Goal: Task Accomplishment & Management: Use online tool/utility

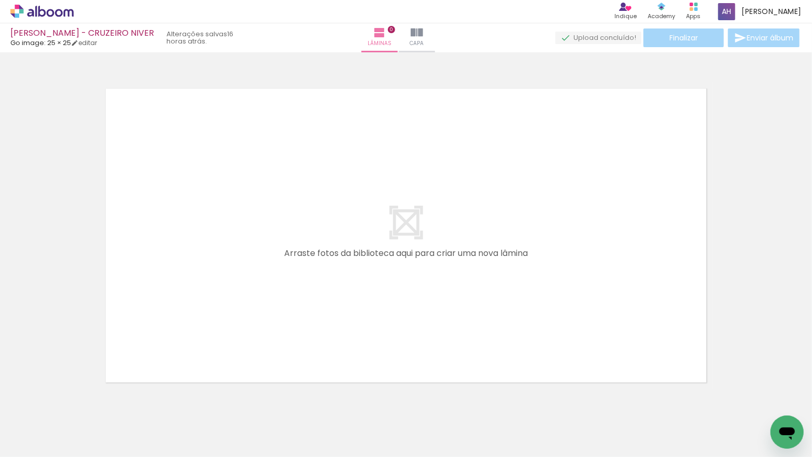
click at [49, 427] on input "Todas as fotos" at bounding box center [28, 425] width 39 height 9
click at [51, 424] on paper-item "Não utilizadas" at bounding box center [33, 422] width 53 height 9
type input "Não utilizadas"
drag, startPoint x: 114, startPoint y: 399, endPoint x: 150, endPoint y: 316, distance: 90.1
click at [150, 316] on quentale-workspace at bounding box center [406, 228] width 812 height 457
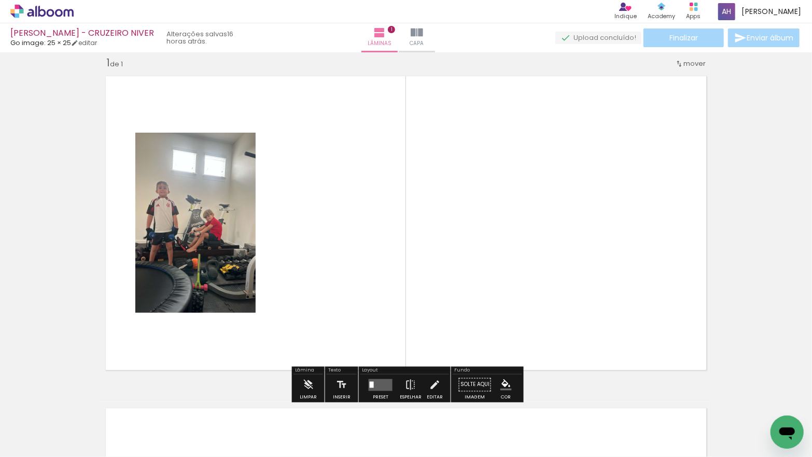
scroll to position [13, 0]
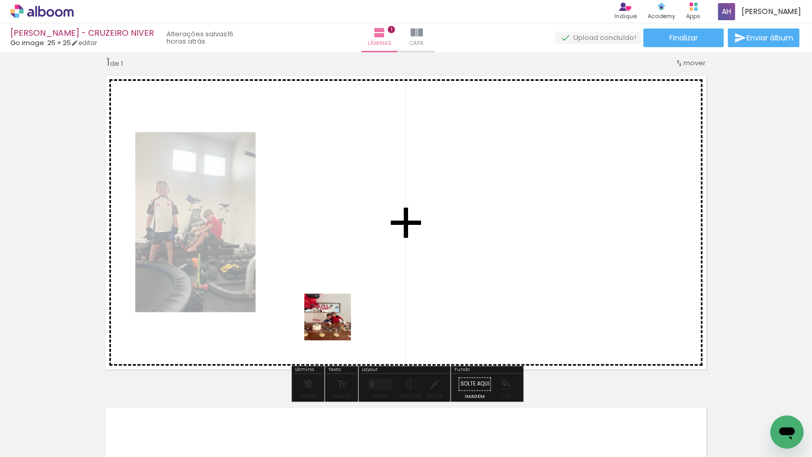
drag, startPoint x: 115, startPoint y: 421, endPoint x: 338, endPoint y: 325, distance: 243.1
click at [338, 325] on quentale-workspace at bounding box center [406, 228] width 812 height 457
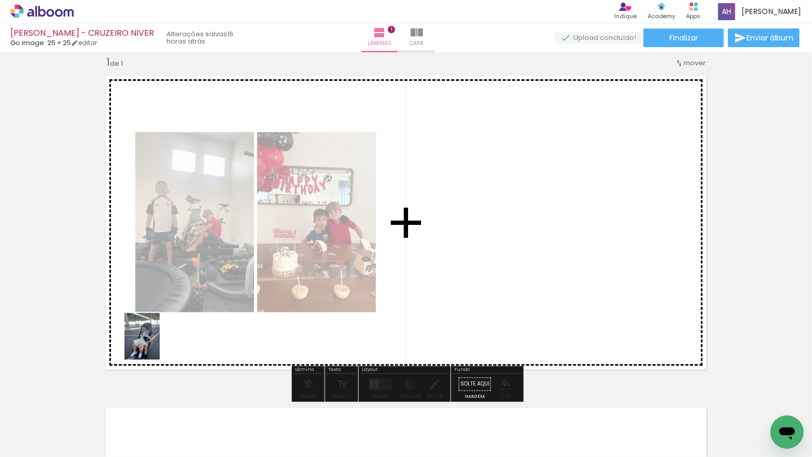
drag, startPoint x: 118, startPoint y: 428, endPoint x: 156, endPoint y: 344, distance: 92.1
click at [156, 344] on quentale-workspace at bounding box center [406, 228] width 812 height 457
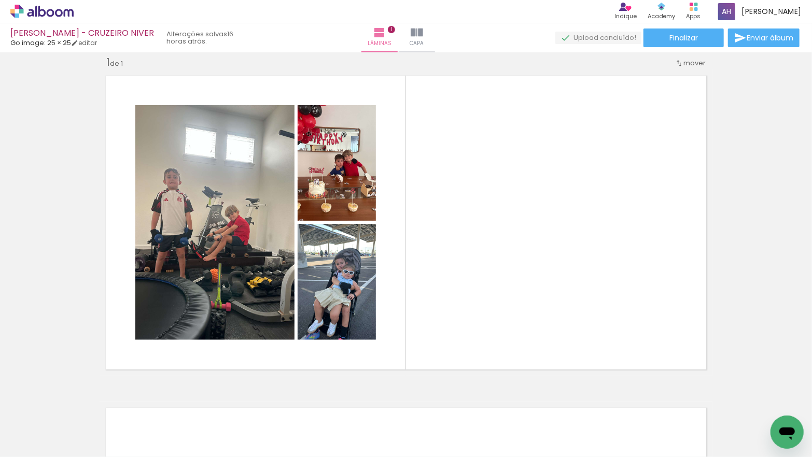
scroll to position [0, 0]
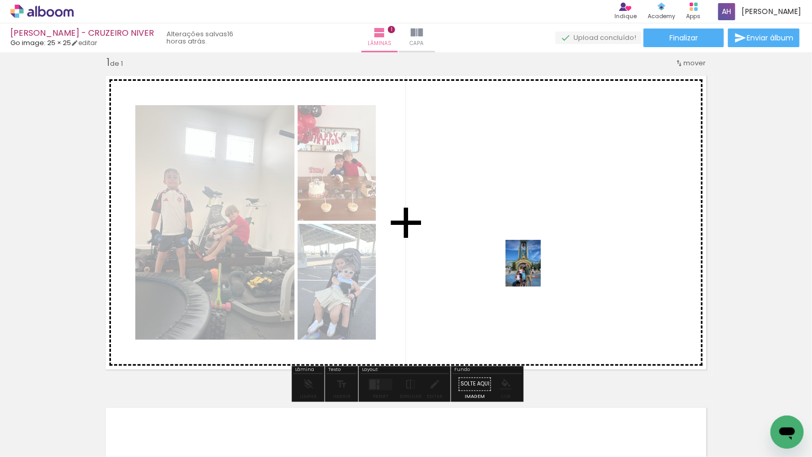
drag, startPoint x: 114, startPoint y: 427, endPoint x: 536, endPoint y: 271, distance: 450.4
click at [536, 271] on quentale-workspace at bounding box center [406, 228] width 812 height 457
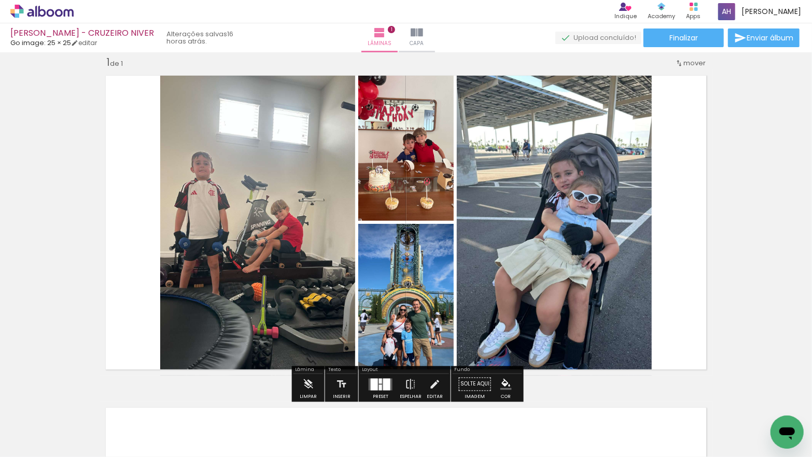
drag, startPoint x: 384, startPoint y: 384, endPoint x: 379, endPoint y: 379, distance: 6.2
click at [384, 384] on div at bounding box center [386, 384] width 7 height 12
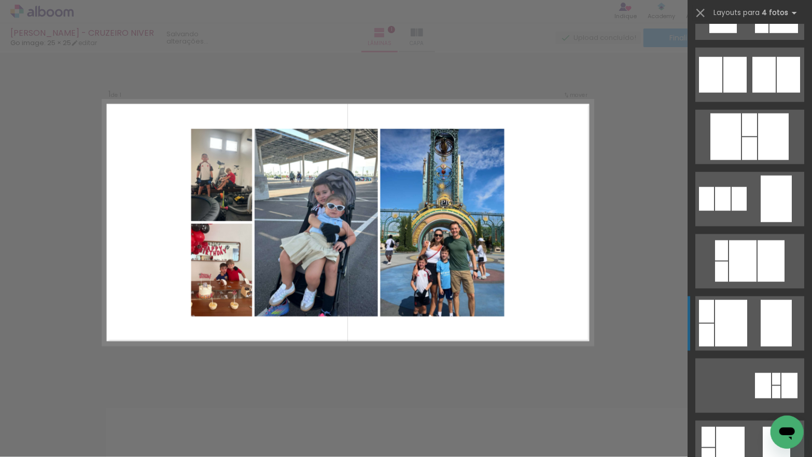
scroll to position [678, 0]
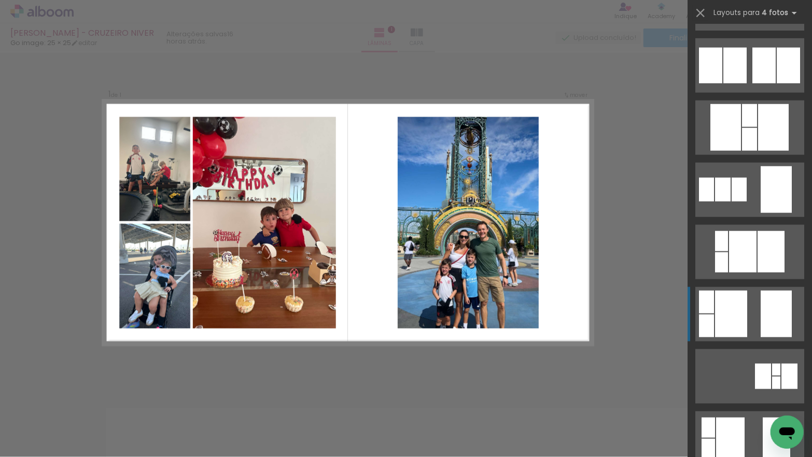
click at [737, 303] on div at bounding box center [731, 314] width 32 height 47
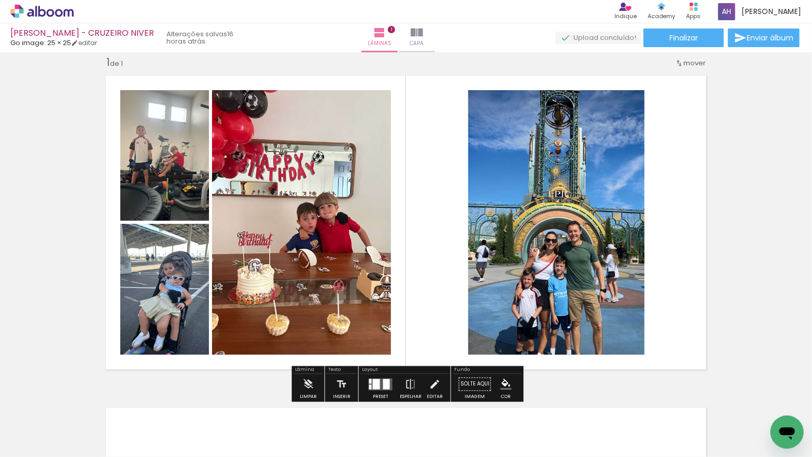
click at [269, 215] on quentale-photo at bounding box center [301, 222] width 179 height 265
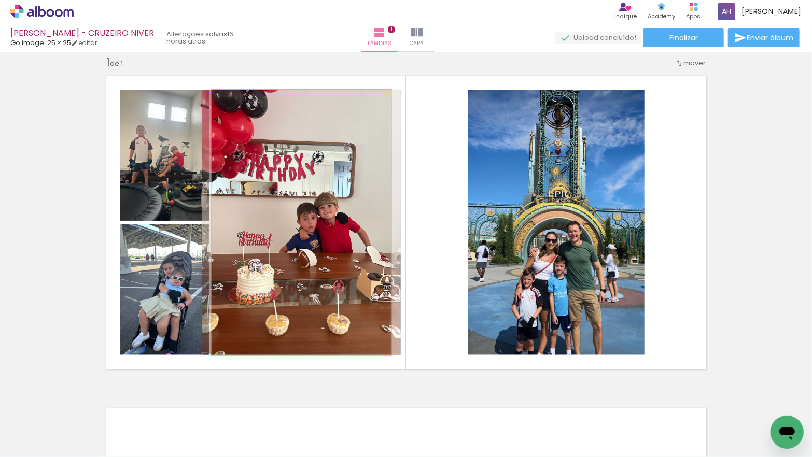
click at [269, 215] on quentale-photo at bounding box center [301, 222] width 179 height 265
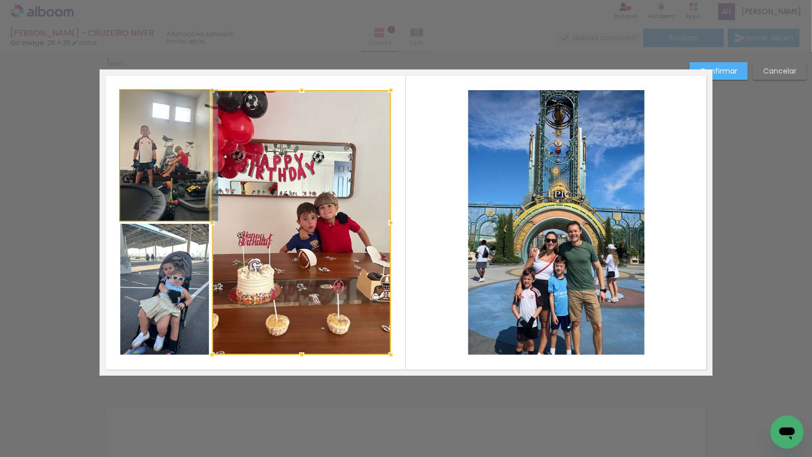
drag, startPoint x: 171, startPoint y: 163, endPoint x: 189, endPoint y: 138, distance: 30.5
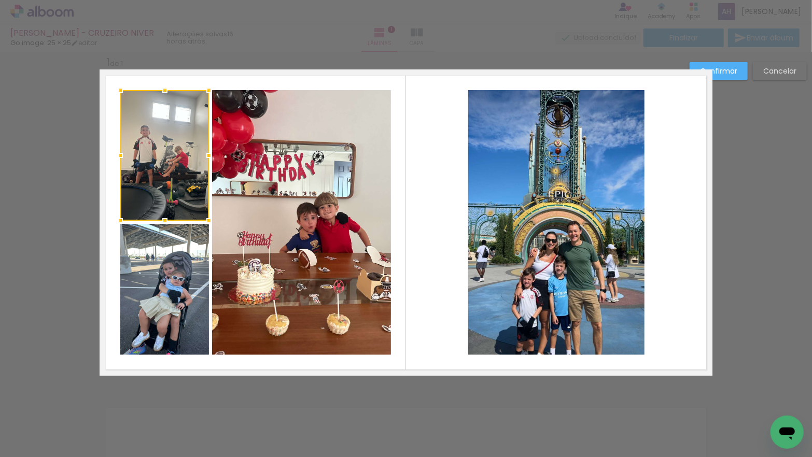
click at [163, 133] on div at bounding box center [164, 155] width 89 height 131
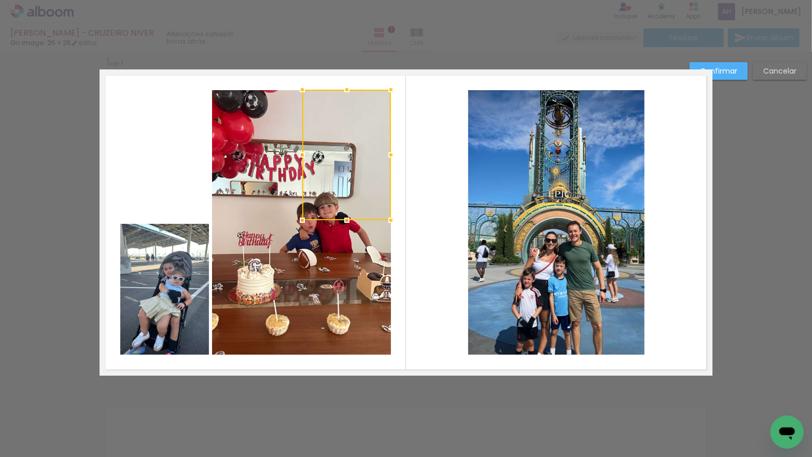
drag, startPoint x: 222, startPoint y: 128, endPoint x: 339, endPoint y: 132, distance: 117.2
click at [347, 130] on div at bounding box center [346, 155] width 89 height 131
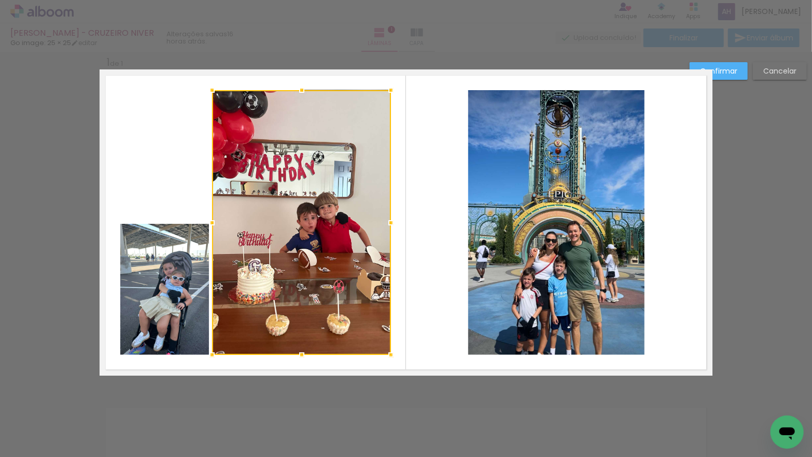
click at [261, 156] on div at bounding box center [301, 222] width 179 height 265
click at [260, 156] on div at bounding box center [301, 222] width 179 height 265
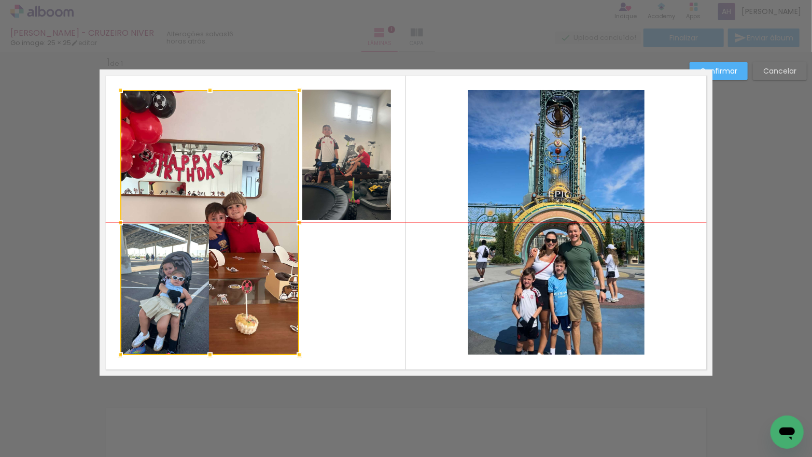
drag, startPoint x: 240, startPoint y: 157, endPoint x: 149, endPoint y: 158, distance: 90.7
click at [149, 158] on div at bounding box center [209, 222] width 179 height 265
click at [164, 268] on div at bounding box center [209, 222] width 179 height 265
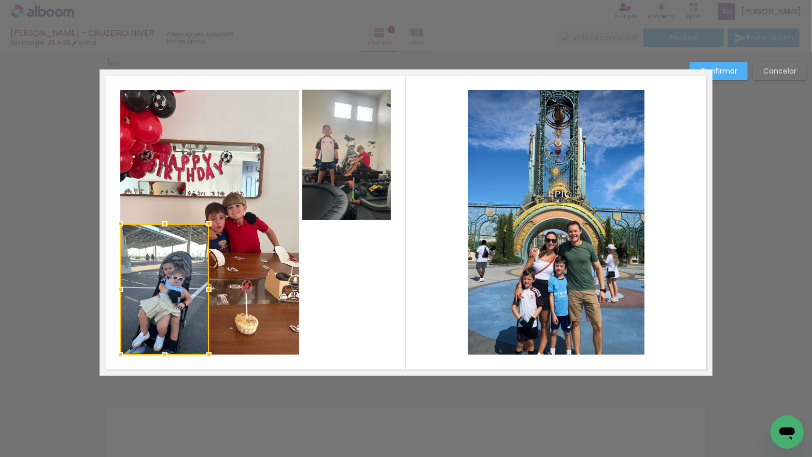
click at [164, 268] on div at bounding box center [164, 289] width 89 height 131
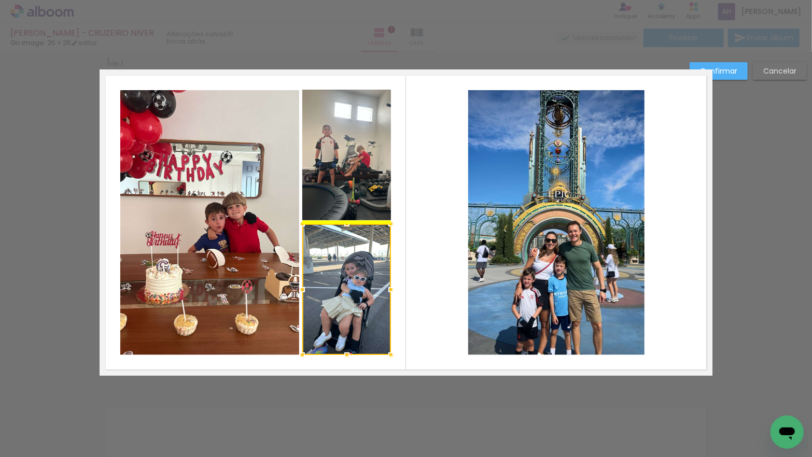
drag, startPoint x: 164, startPoint y: 267, endPoint x: 342, endPoint y: 265, distance: 178.3
click at [342, 265] on div at bounding box center [346, 289] width 89 height 131
click at [0, 0] on slot "Confirmar" at bounding box center [0, 0] width 0 height 0
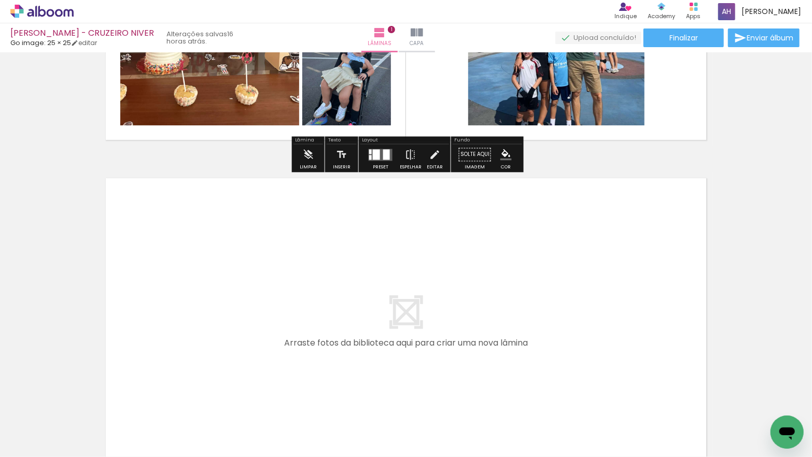
scroll to position [246, 0]
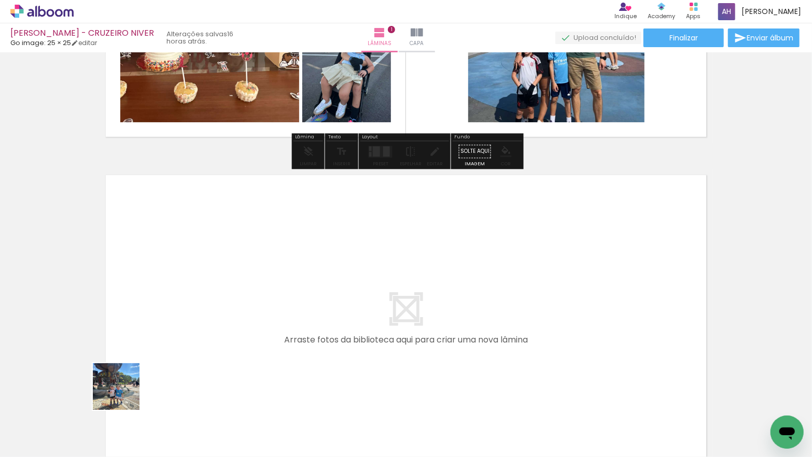
drag, startPoint x: 110, startPoint y: 421, endPoint x: 136, endPoint y: 359, distance: 66.9
click at [136, 359] on quentale-workspace at bounding box center [406, 228] width 812 height 457
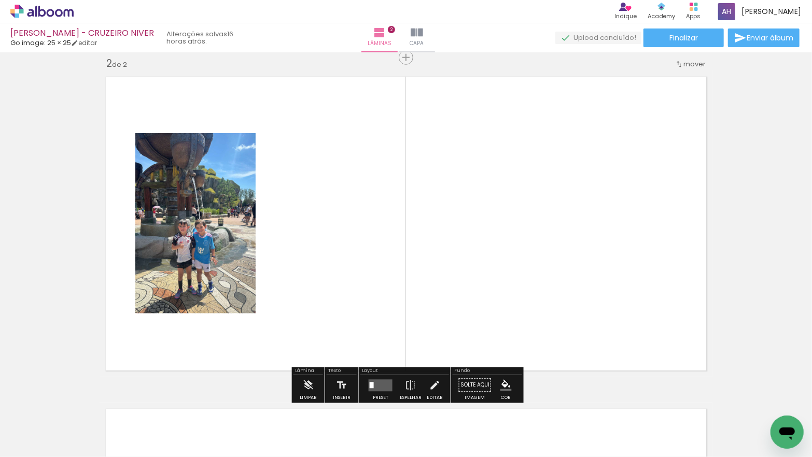
scroll to position [345, 0]
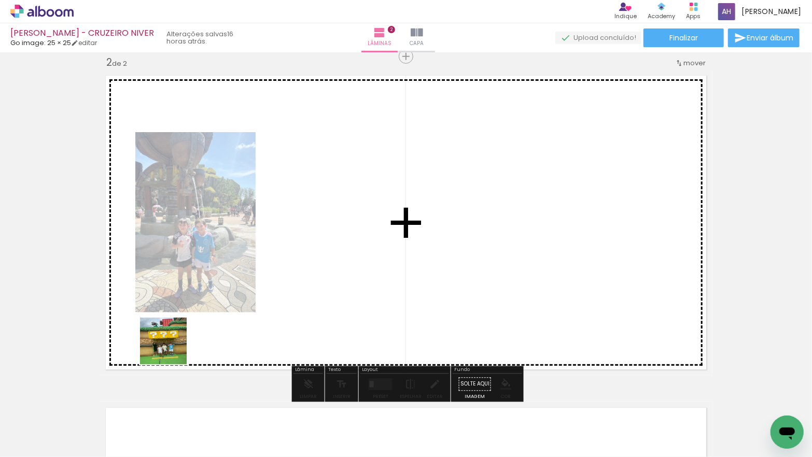
drag, startPoint x: 110, startPoint y: 420, endPoint x: 171, endPoint y: 349, distance: 93.5
click at [171, 349] on quentale-workspace at bounding box center [406, 228] width 812 height 457
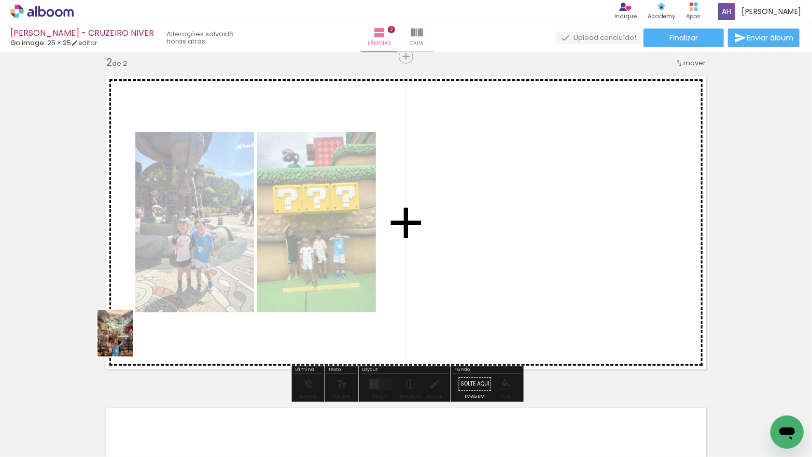
drag, startPoint x: 110, startPoint y: 410, endPoint x: 129, endPoint y: 348, distance: 63.8
click at [129, 341] on quentale-workspace at bounding box center [406, 228] width 812 height 457
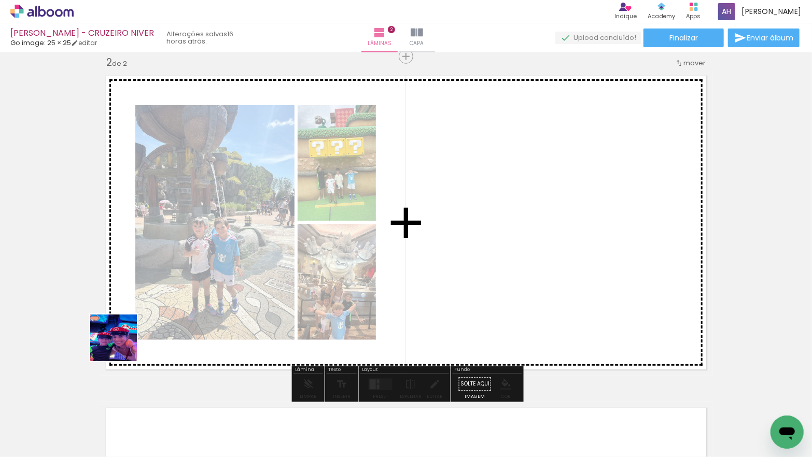
drag, startPoint x: 116, startPoint y: 424, endPoint x: 124, endPoint y: 338, distance: 85.9
click at [124, 338] on quentale-workspace at bounding box center [406, 228] width 812 height 457
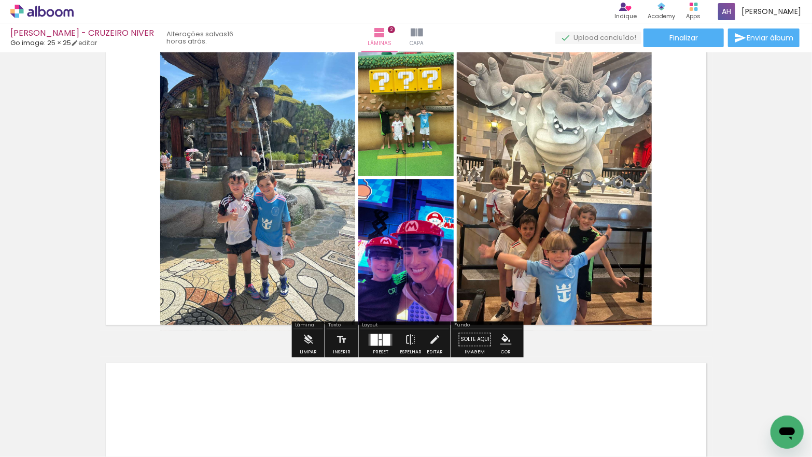
scroll to position [406, 0]
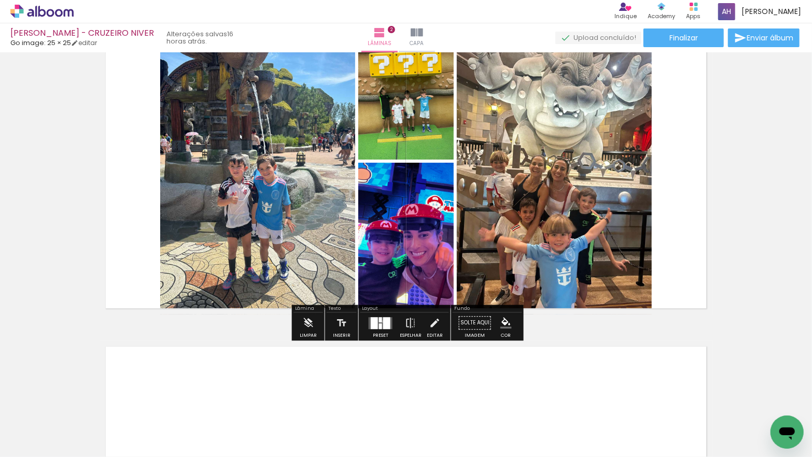
click at [383, 321] on div at bounding box center [386, 323] width 7 height 12
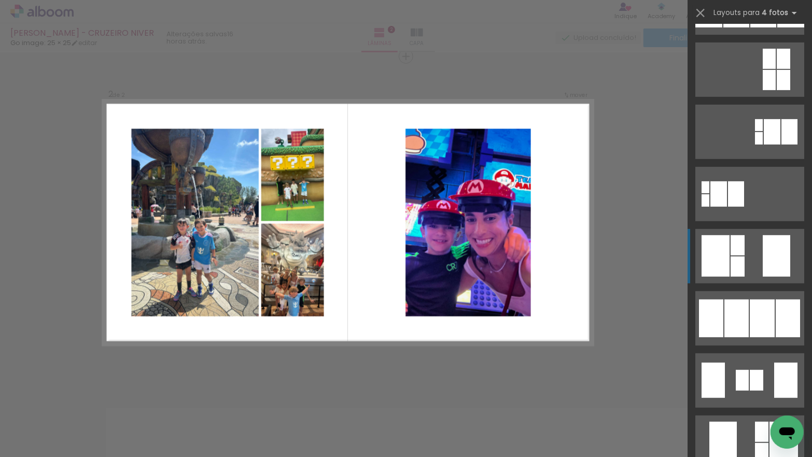
scroll to position [242, 0]
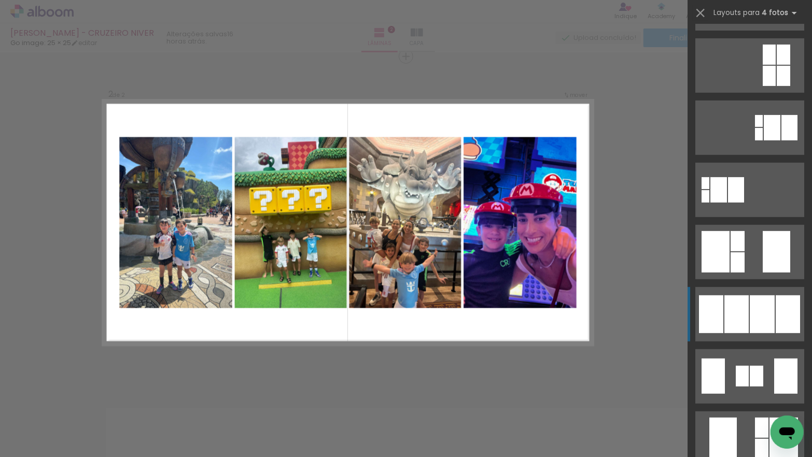
click at [723, 308] on div at bounding box center [711, 314] width 24 height 38
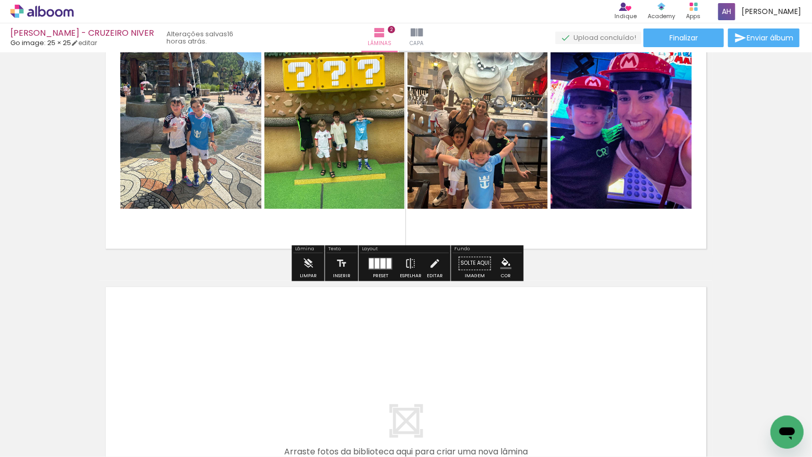
scroll to position [491, 0]
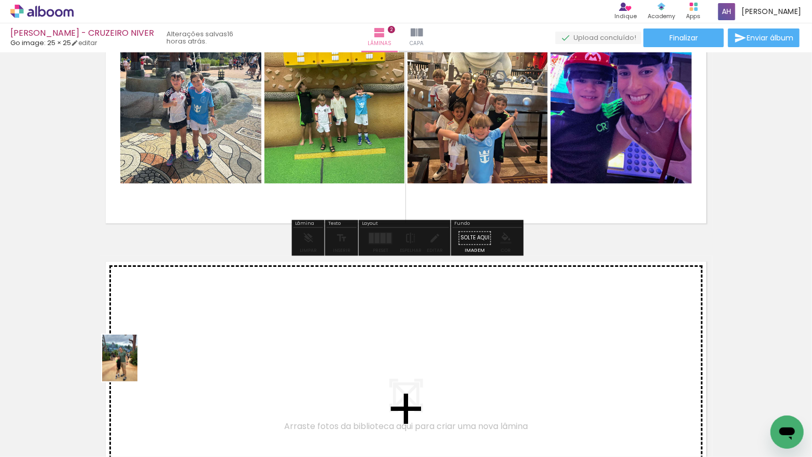
drag, startPoint x: 103, startPoint y: 423, endPoint x: 133, endPoint y: 366, distance: 64.0
click at [133, 366] on quentale-workspace at bounding box center [406, 228] width 812 height 457
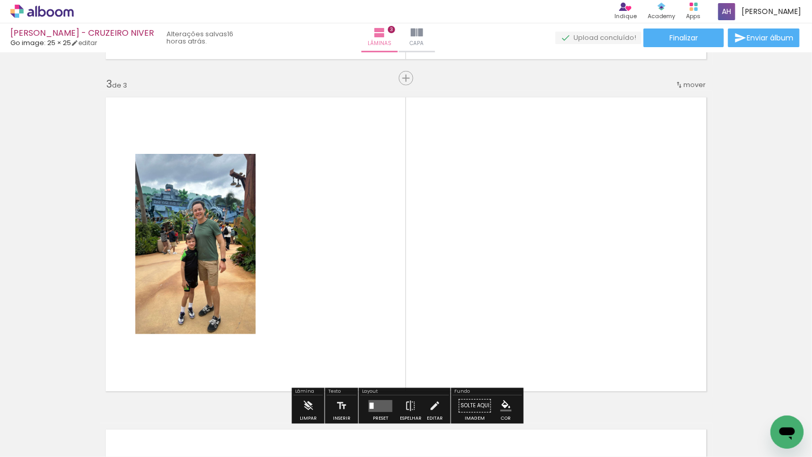
scroll to position [678, 0]
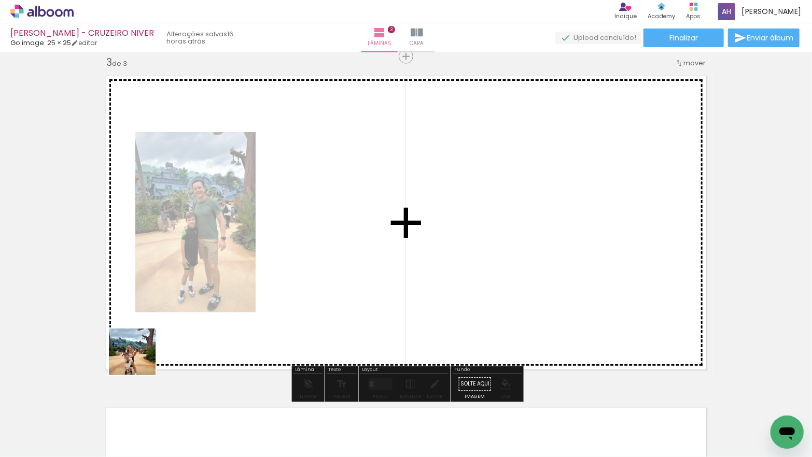
drag, startPoint x: 136, startPoint y: 367, endPoint x: 146, endPoint y: 348, distance: 21.6
click at [146, 348] on quentale-workspace at bounding box center [406, 228] width 812 height 457
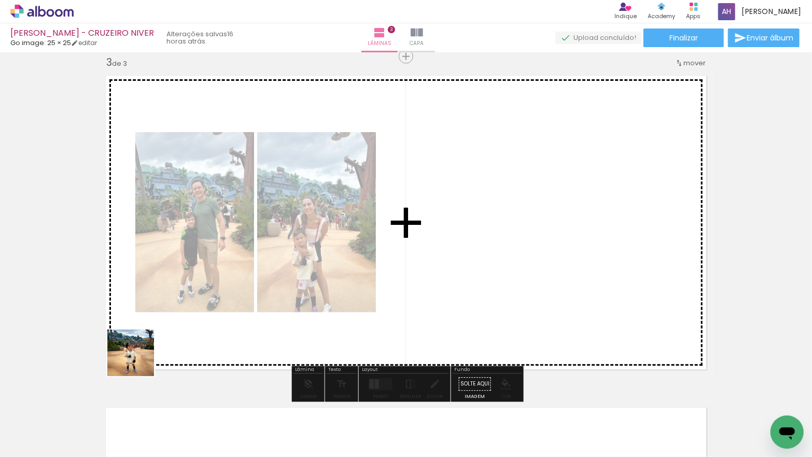
drag, startPoint x: 129, startPoint y: 381, endPoint x: 145, endPoint y: 350, distance: 34.6
click at [145, 350] on quentale-workspace at bounding box center [406, 228] width 812 height 457
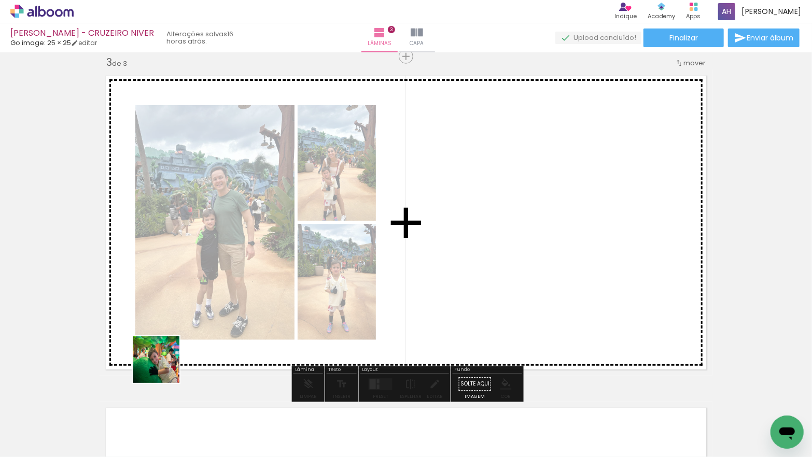
drag, startPoint x: 153, startPoint y: 382, endPoint x: 167, endPoint y: 358, distance: 27.7
click at [167, 358] on quentale-workspace at bounding box center [406, 228] width 812 height 457
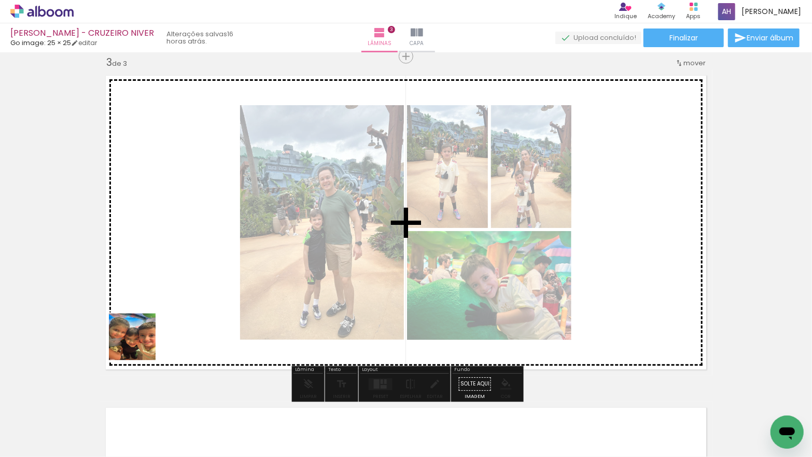
drag, startPoint x: 135, startPoint y: 364, endPoint x: 145, endPoint y: 329, distance: 36.7
click at [146, 329] on quentale-workspace at bounding box center [406, 228] width 812 height 457
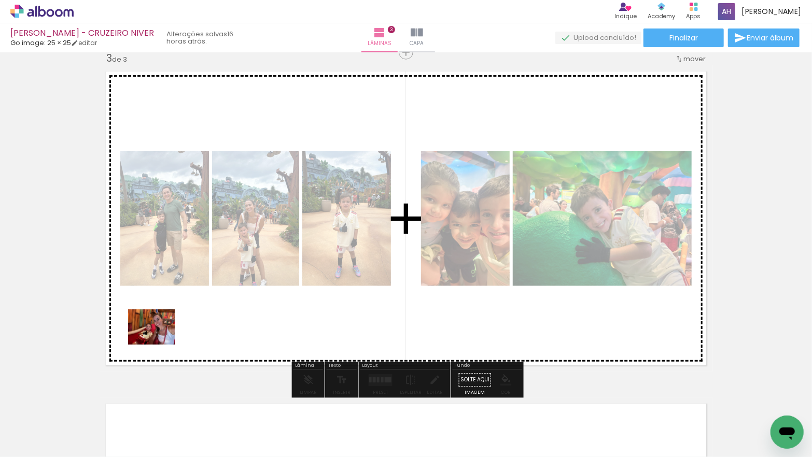
scroll to position [686, 0]
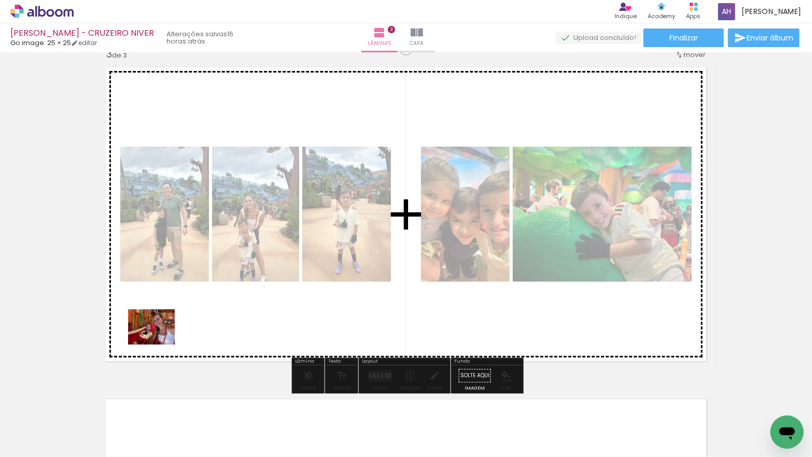
drag, startPoint x: 118, startPoint y: 415, endPoint x: 159, endPoint y: 340, distance: 85.4
click at [159, 340] on quentale-workspace at bounding box center [406, 228] width 812 height 457
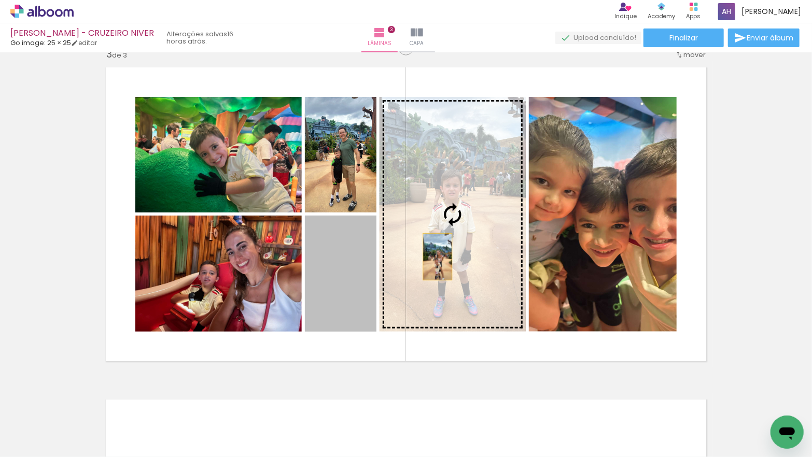
drag, startPoint x: 348, startPoint y: 304, endPoint x: 440, endPoint y: 256, distance: 104.1
click at [0, 0] on slot at bounding box center [0, 0] width 0 height 0
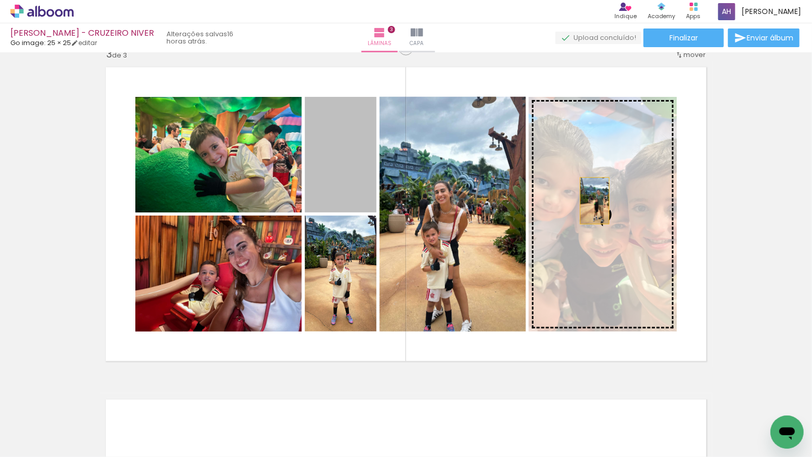
drag, startPoint x: 357, startPoint y: 182, endPoint x: 595, endPoint y: 201, distance: 238.2
click at [0, 0] on slot at bounding box center [0, 0] width 0 height 0
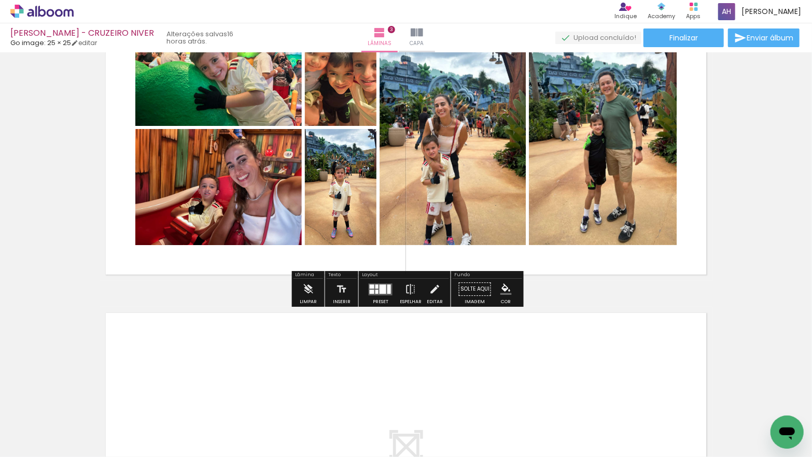
scroll to position [781, 0]
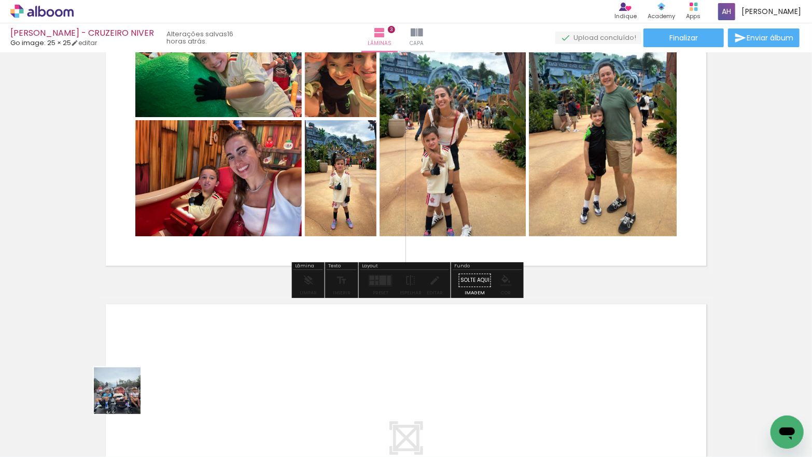
drag, startPoint x: 125, startPoint y: 399, endPoint x: 130, endPoint y: 381, distance: 18.4
click at [130, 381] on quentale-workspace at bounding box center [406, 228] width 812 height 457
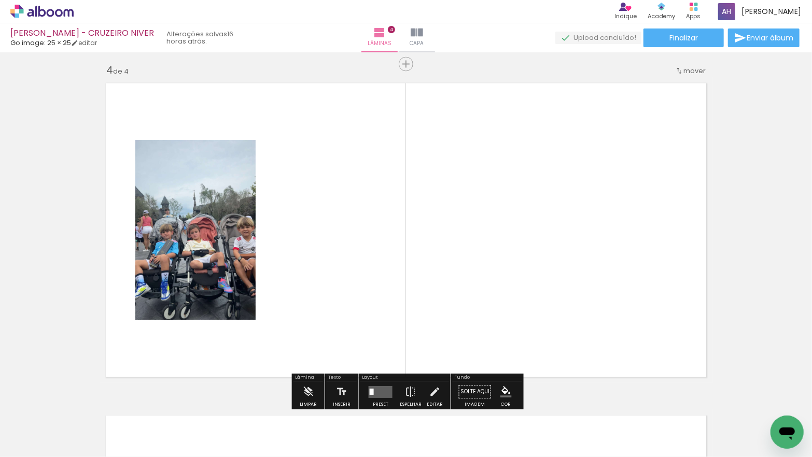
scroll to position [1010, 0]
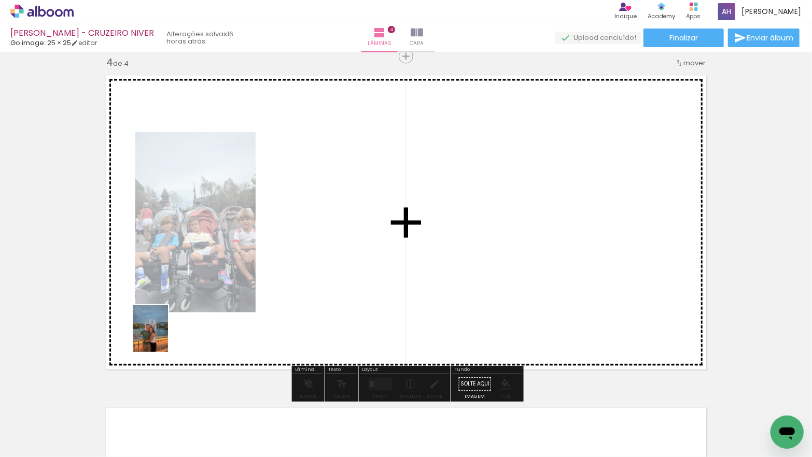
drag, startPoint x: 112, startPoint y: 417, endPoint x: 165, endPoint y: 333, distance: 98.8
click at [165, 333] on quentale-workspace at bounding box center [406, 228] width 812 height 457
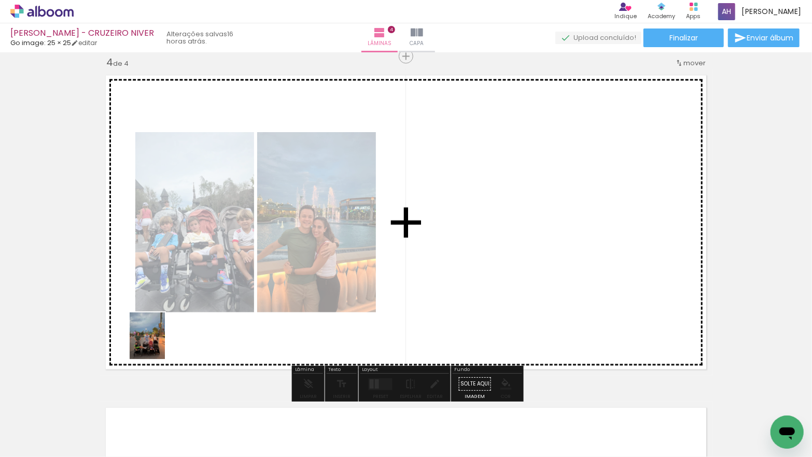
drag, startPoint x: 114, startPoint y: 429, endPoint x: 161, endPoint y: 344, distance: 97.4
click at [161, 344] on quentale-workspace at bounding box center [406, 228] width 812 height 457
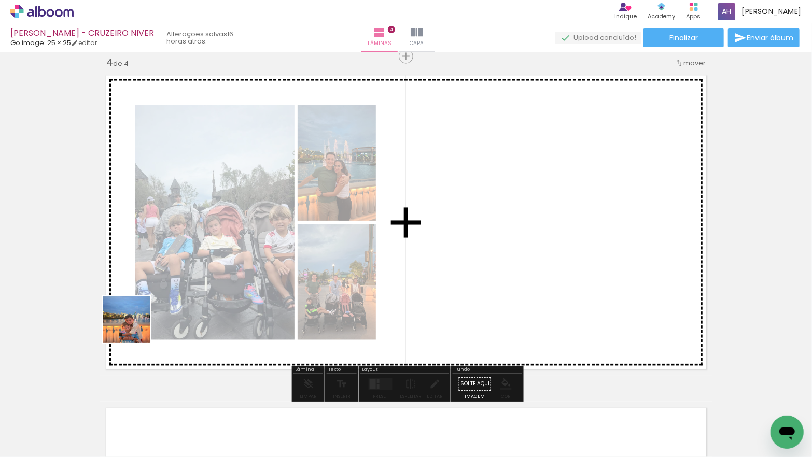
drag, startPoint x: 125, startPoint y: 400, endPoint x: 134, endPoint y: 327, distance: 73.2
click at [134, 327] on quentale-workspace at bounding box center [406, 228] width 812 height 457
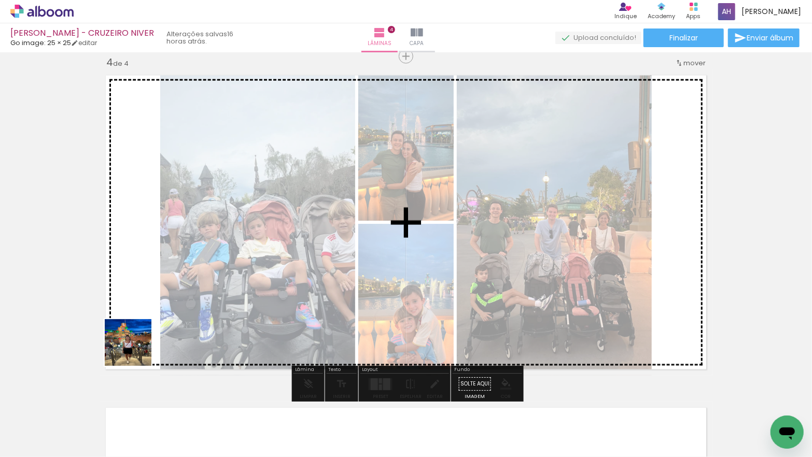
drag, startPoint x: 132, startPoint y: 363, endPoint x: 147, endPoint y: 323, distance: 42.5
click at [144, 325] on quentale-workspace at bounding box center [406, 228] width 812 height 457
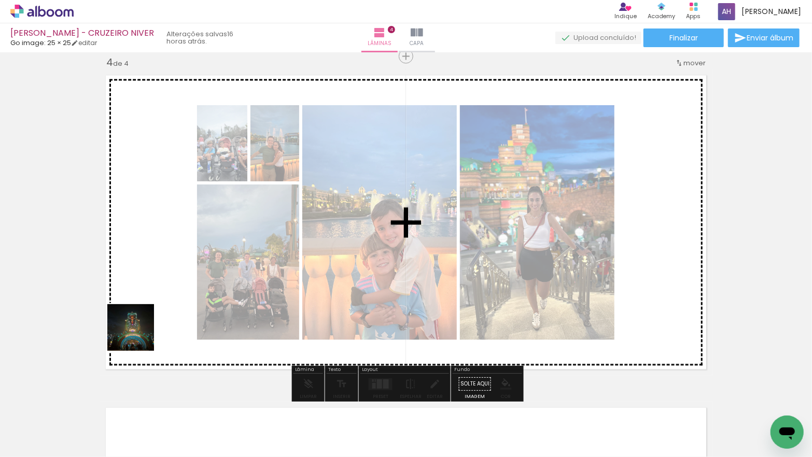
drag, startPoint x: 114, startPoint y: 410, endPoint x: 139, endPoint y: 329, distance: 85.4
click at [138, 335] on quentale-workspace at bounding box center [406, 228] width 812 height 457
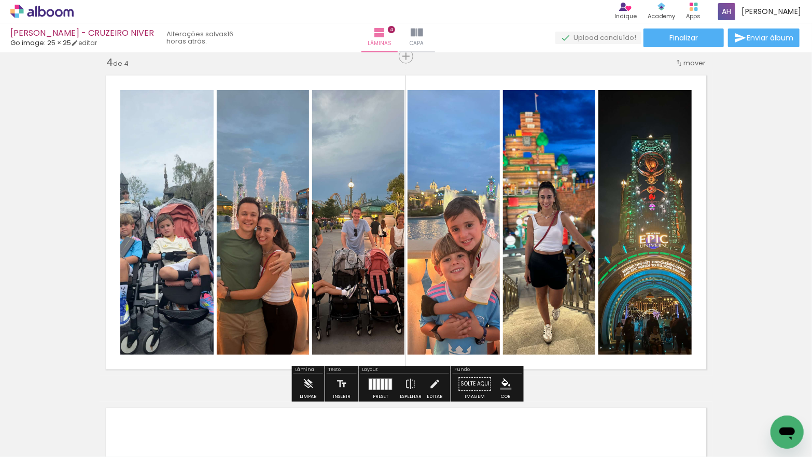
click at [382, 383] on quentale-layouter at bounding box center [381, 384] width 24 height 12
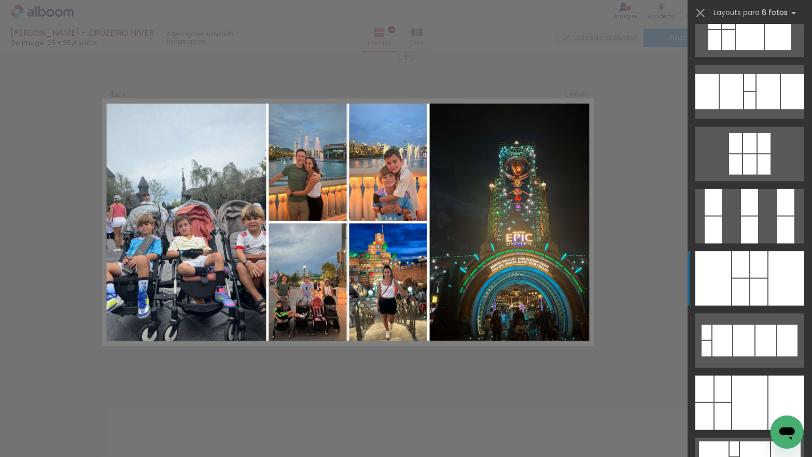
scroll to position [353, 0]
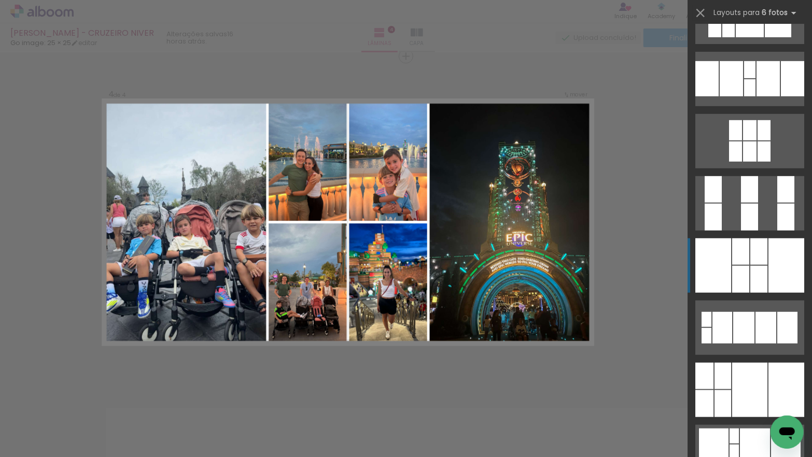
click at [725, 259] on div at bounding box center [713, 265] width 36 height 54
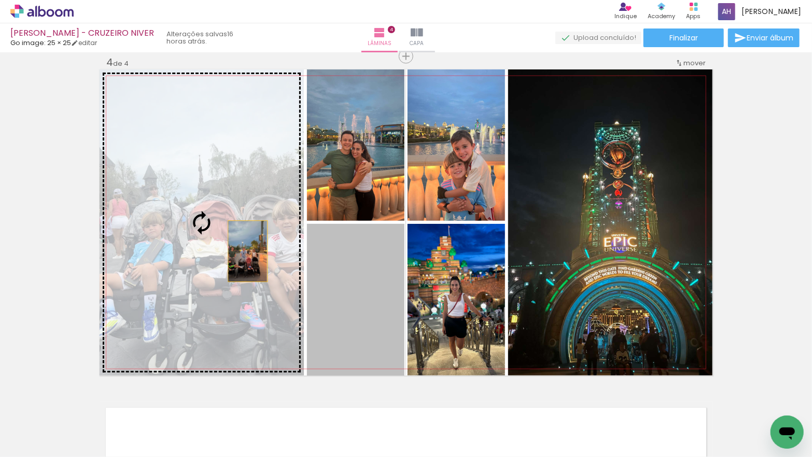
drag, startPoint x: 359, startPoint y: 291, endPoint x: 240, endPoint y: 248, distance: 126.3
click at [0, 0] on slot at bounding box center [0, 0] width 0 height 0
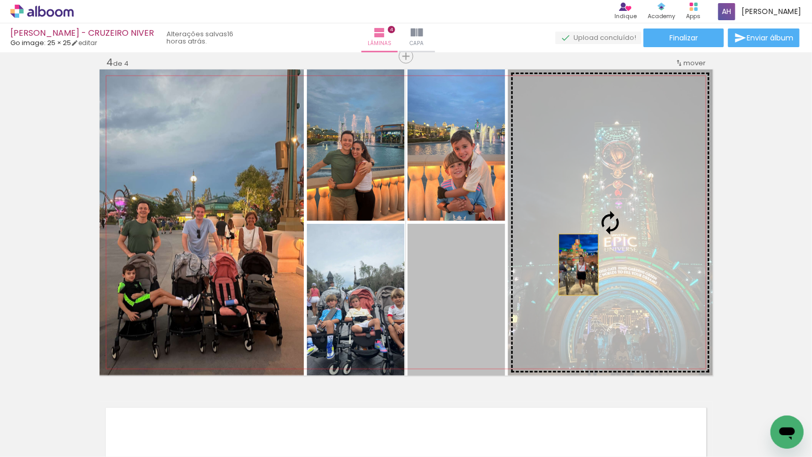
drag, startPoint x: 463, startPoint y: 309, endPoint x: 583, endPoint y: 264, distance: 128.0
click at [0, 0] on slot at bounding box center [0, 0] width 0 height 0
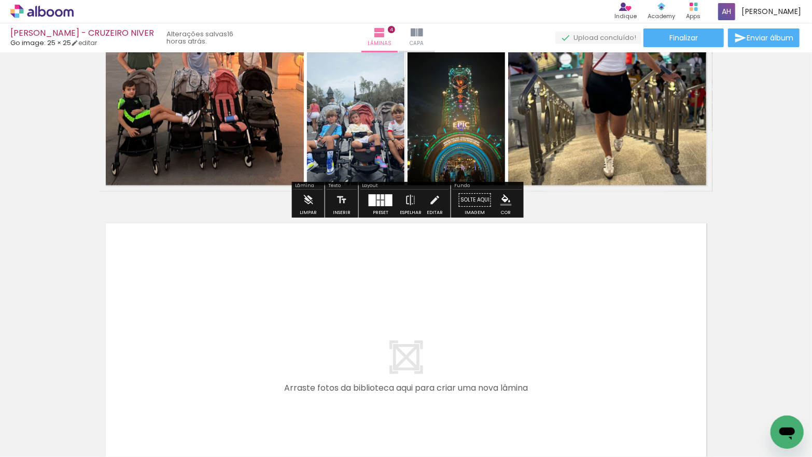
scroll to position [1203, 0]
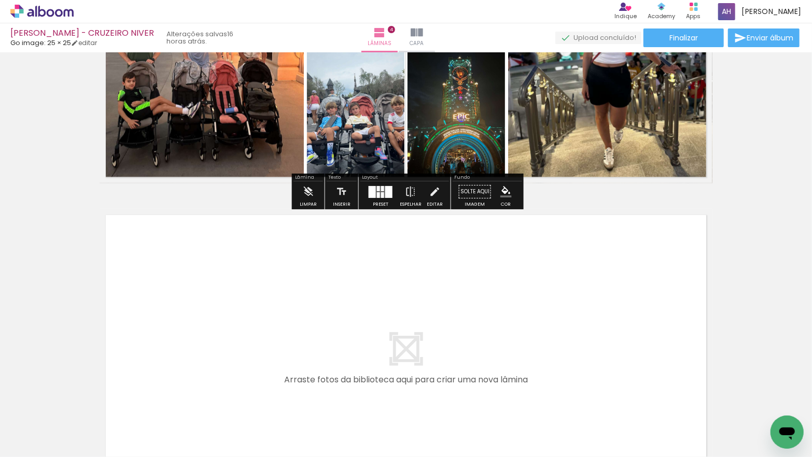
drag, startPoint x: 115, startPoint y: 424, endPoint x: 143, endPoint y: 363, distance: 66.8
click at [143, 363] on quentale-workspace at bounding box center [406, 228] width 812 height 457
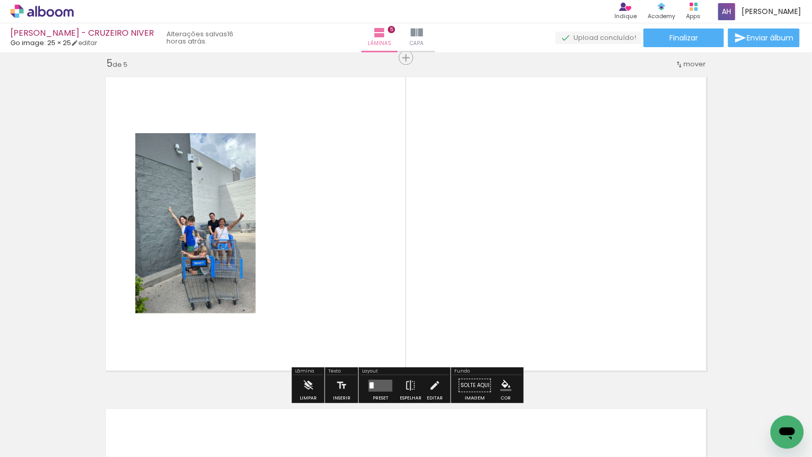
scroll to position [1342, 0]
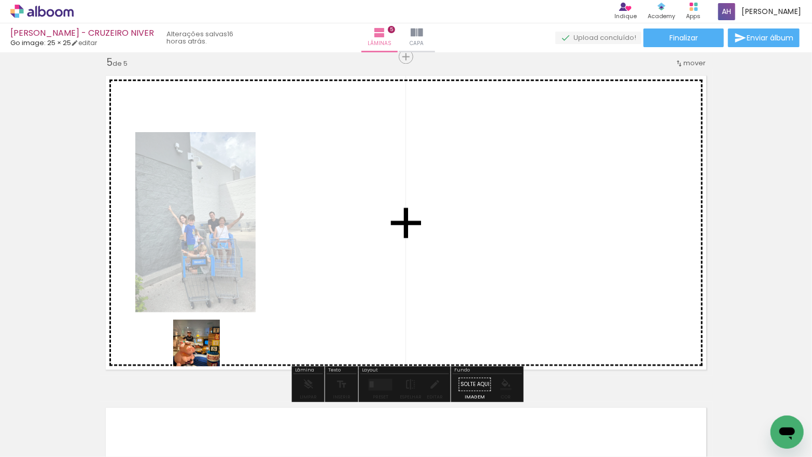
drag, startPoint x: 146, startPoint y: 392, endPoint x: 209, endPoint y: 346, distance: 78.3
click at [210, 346] on quentale-workspace at bounding box center [406, 228] width 812 height 457
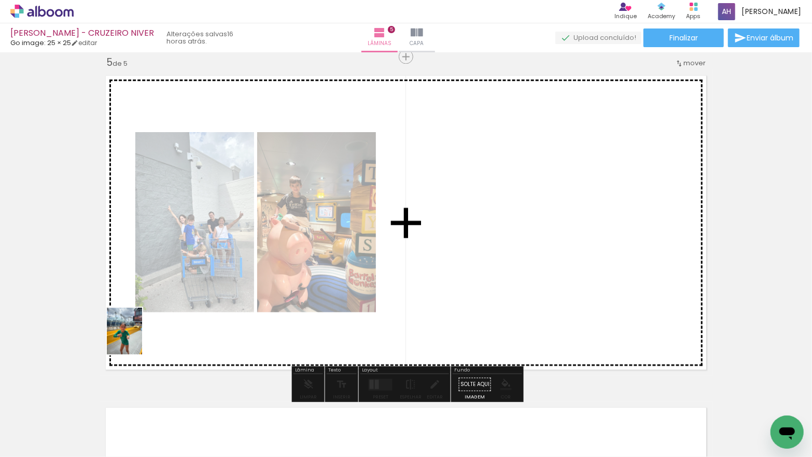
drag, startPoint x: 114, startPoint y: 420, endPoint x: 138, endPoint y: 339, distance: 85.0
click at [138, 339] on quentale-workspace at bounding box center [406, 228] width 812 height 457
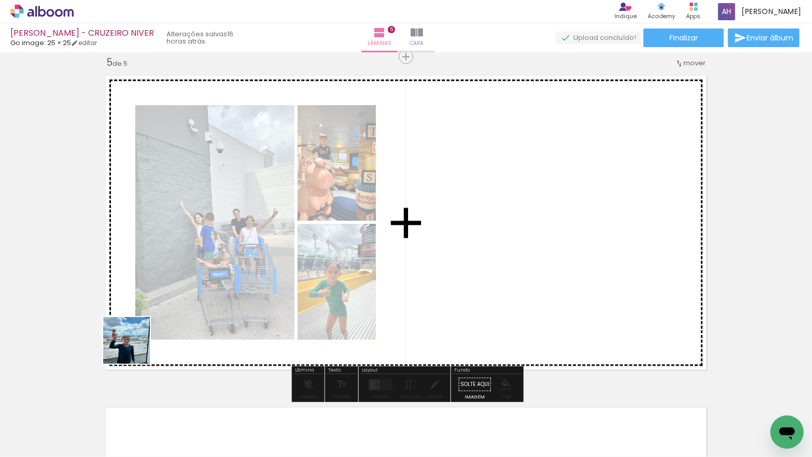
drag, startPoint x: 116, startPoint y: 418, endPoint x: 137, endPoint y: 334, distance: 86.3
click at [137, 334] on quentale-workspace at bounding box center [406, 228] width 812 height 457
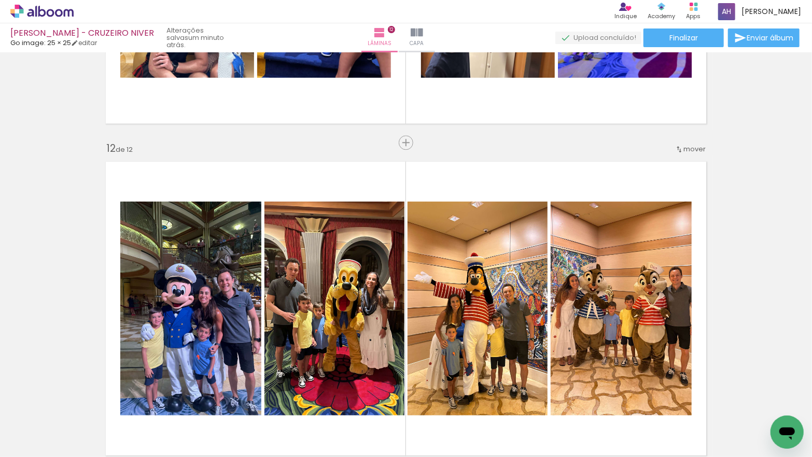
scroll to position [498, 0]
